Goal: Use online tool/utility: Utilize a website feature to perform a specific function

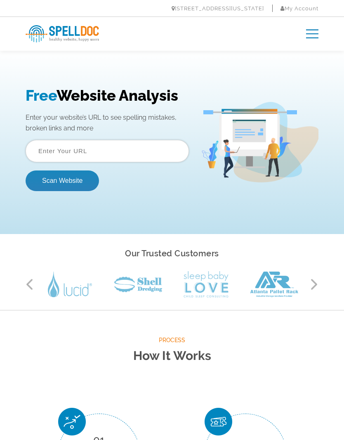
click at [59, 155] on input "text" at bounding box center [107, 151] width 163 height 22
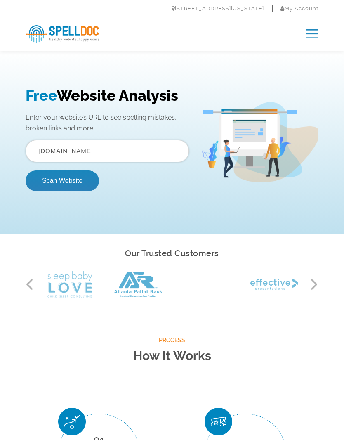
type input "[DOMAIN_NAME]"
click at [58, 181] on button "Scan Website" at bounding box center [62, 180] width 73 height 21
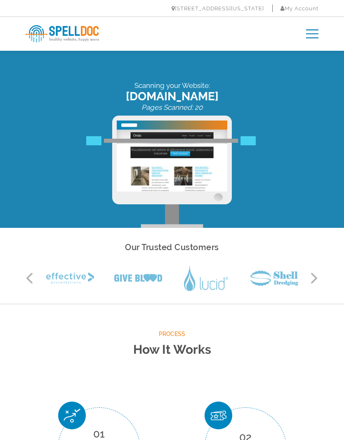
scroll to position [11, 0]
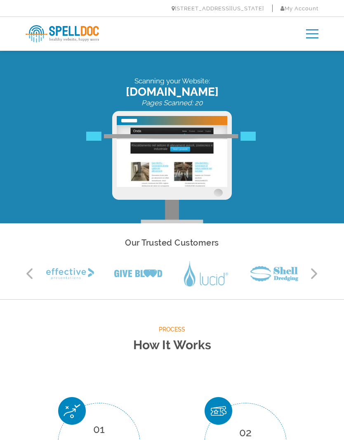
click at [317, 271] on button "Next" at bounding box center [314, 273] width 8 height 12
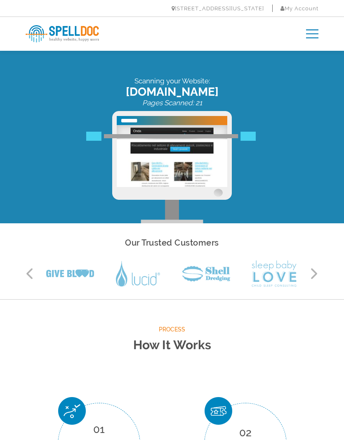
click at [311, 272] on button "Next" at bounding box center [314, 273] width 8 height 12
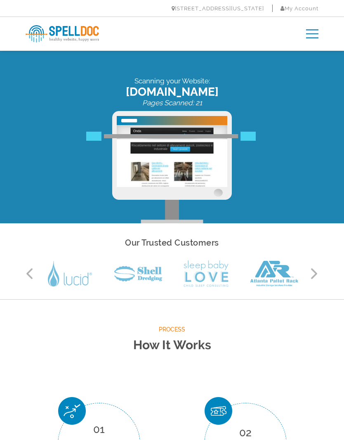
click at [317, 271] on button "Next" at bounding box center [314, 273] width 8 height 12
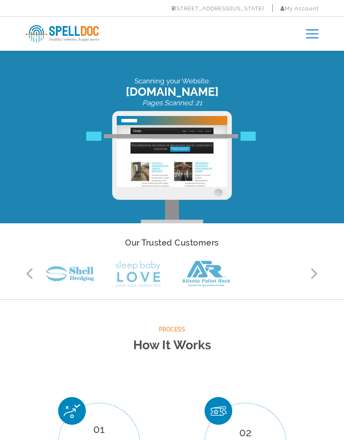
click at [318, 269] on button "Next" at bounding box center [314, 273] width 8 height 12
click at [318, 268] on button "Next" at bounding box center [314, 273] width 8 height 12
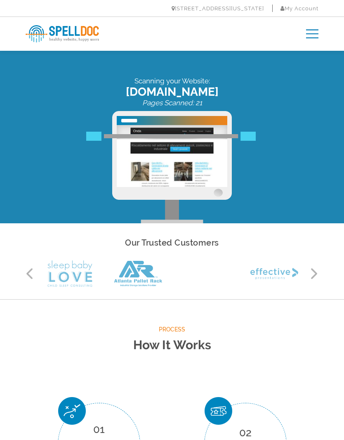
click at [317, 268] on button "Next" at bounding box center [314, 273] width 8 height 12
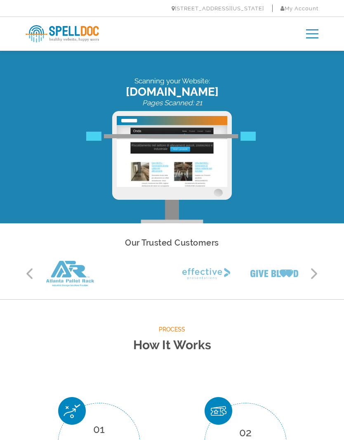
click at [324, 268] on div "Our Trusted Customers Previous Next" at bounding box center [171, 261] width 305 height 51
click at [318, 271] on button "Next" at bounding box center [314, 273] width 8 height 12
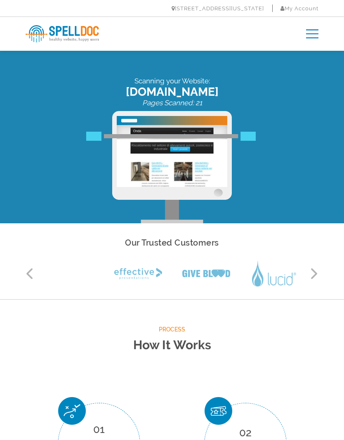
click at [315, 278] on button "Next" at bounding box center [314, 273] width 8 height 12
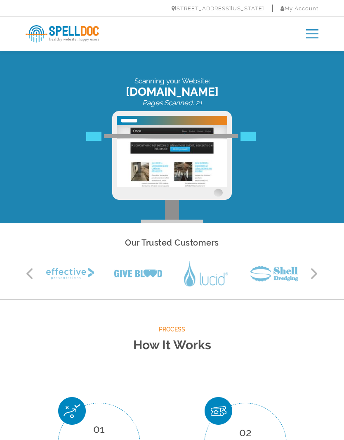
click at [317, 277] on button "Next" at bounding box center [314, 273] width 8 height 12
click at [316, 279] on button "Next" at bounding box center [314, 273] width 8 height 12
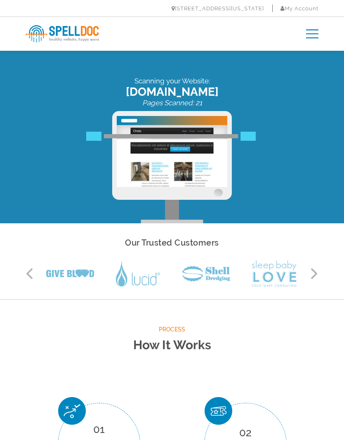
click at [318, 275] on button "Next" at bounding box center [314, 273] width 8 height 12
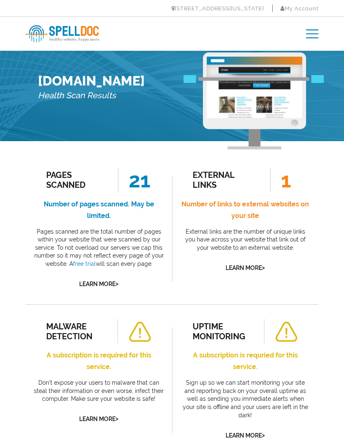
scroll to position [19, 0]
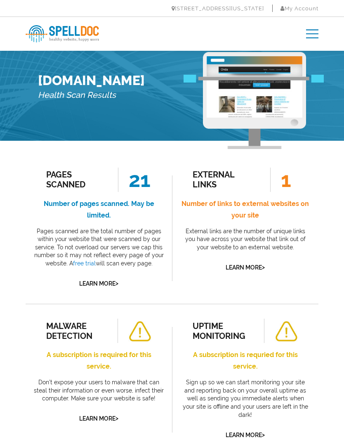
click at [258, 264] on link "Learn More >" at bounding box center [245, 267] width 39 height 7
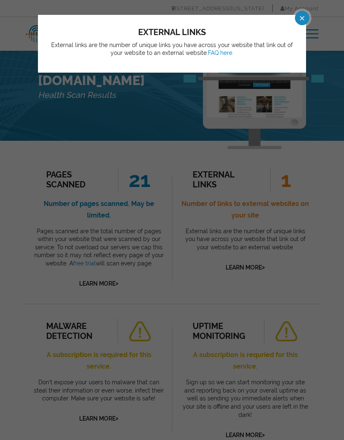
click at [302, 15] on span at bounding box center [295, 18] width 14 height 14
